Goal: Task Accomplishment & Management: Use online tool/utility

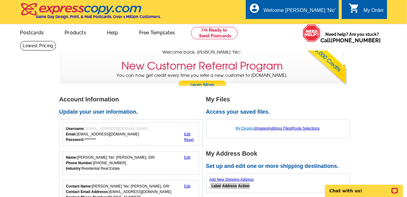
click at [244, 128] on link "My Designs" at bounding box center [245, 128] width 19 height 4
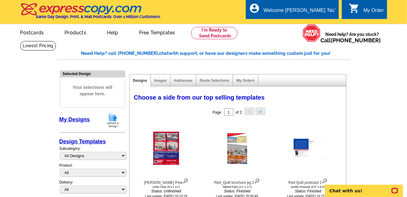
scroll to position [31, 0]
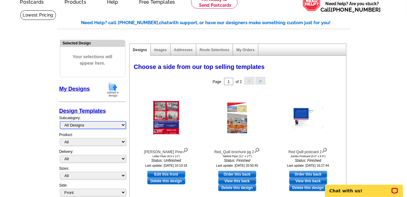
click at [124, 126] on select "All Designs Finished Designs Unfinished Designs" at bounding box center [93, 125] width 66 height 8
select select "finished"
click at [60, 121] on select "All Designs Finished Designs Unfinished Designs" at bounding box center [93, 125] width 66 height 8
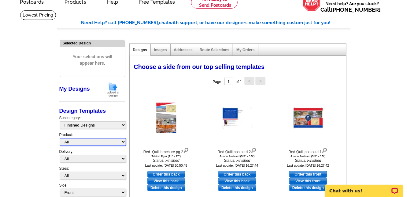
click at [86, 142] on select "All Postcards Letters and flyers Business Cards Door Hangers Greeting Cards" at bounding box center [93, 142] width 66 height 8
select select "3"
click at [60, 138] on select "All Postcards Letters and flyers Business Cards Door Hangers Greeting Cards" at bounding box center [93, 142] width 66 height 8
select select "5"
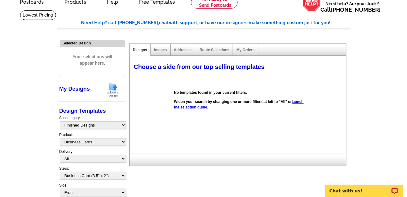
click at [200, 105] on link "launch the selection guide" at bounding box center [239, 104] width 130 height 10
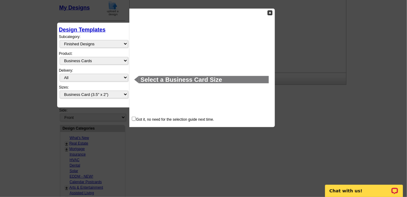
scroll to position [114, 0]
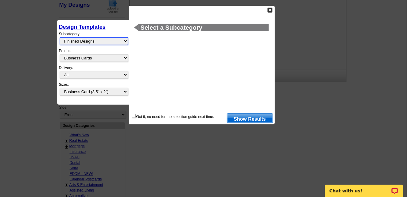
click at [126, 42] on select "All Designs Finished Designs Unfinished Designs" at bounding box center [94, 41] width 68 height 8
select select "unfinished"
click at [60, 37] on select "All Designs Finished Designs Unfinished Designs" at bounding box center [94, 41] width 68 height 8
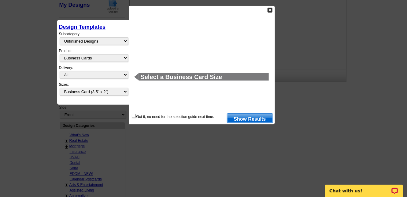
click at [136, 116] on div "Got it, no need for the selection guide next time." at bounding box center [172, 116] width 83 height 6
click at [135, 116] on input "checkbox" at bounding box center [134, 116] width 4 height 4
checkbox input "true"
click at [253, 119] on link "Show Results" at bounding box center [250, 118] width 46 height 10
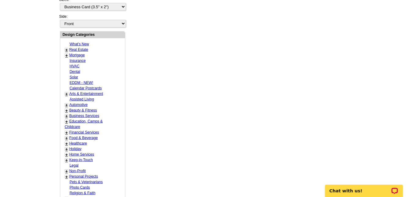
scroll to position [151, 0]
